Goal: Navigation & Orientation: Find specific page/section

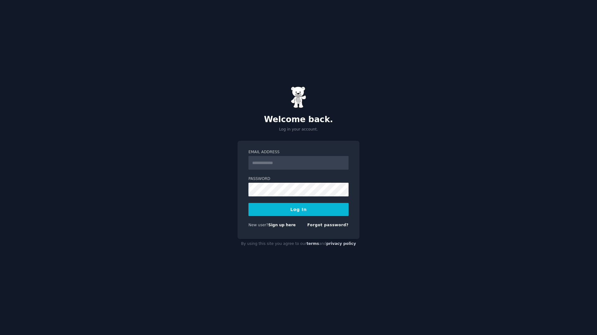
click at [281, 162] on input "Email Address" at bounding box center [298, 163] width 100 height 14
type input "**********"
click at [299, 209] on button "Log In" at bounding box center [298, 209] width 100 height 13
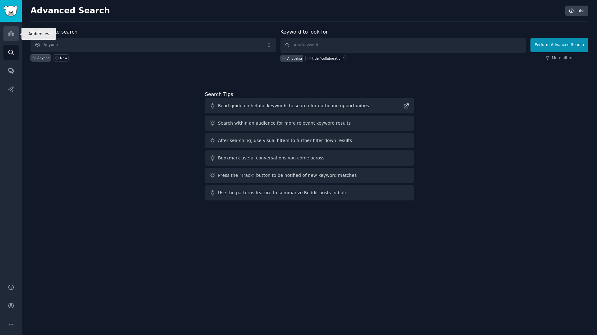
click at [17, 33] on link "Audiences" at bounding box center [10, 33] width 15 height 15
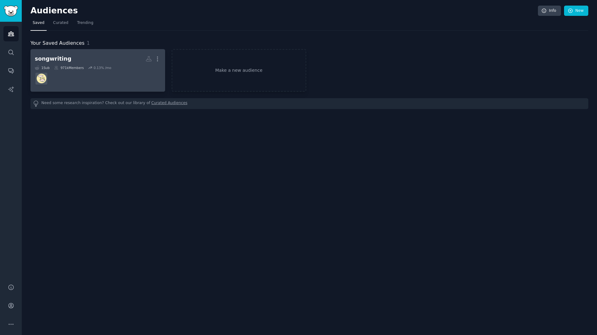
click at [46, 65] on div "songwriting More 1 Sub 971k Members 0.13 % /mo" at bounding box center [98, 70] width 126 height 34
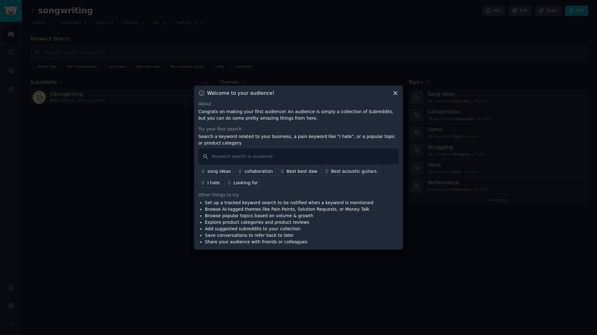
click at [146, 158] on div at bounding box center [298, 167] width 597 height 335
